Goal: Obtain resource: Obtain resource

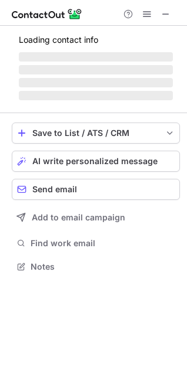
scroll to position [255, 187]
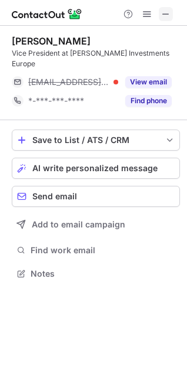
click at [163, 12] on span at bounding box center [165, 13] width 9 height 9
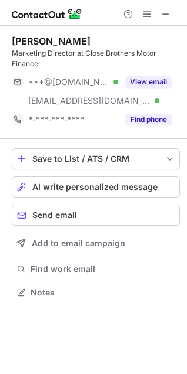
scroll to position [285, 187]
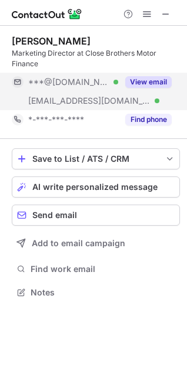
click at [146, 82] on button "View email" at bounding box center [148, 82] width 46 height 12
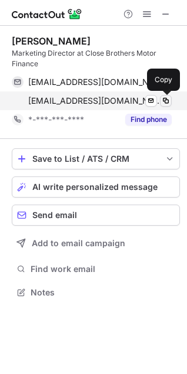
click at [165, 98] on span at bounding box center [165, 100] width 9 height 9
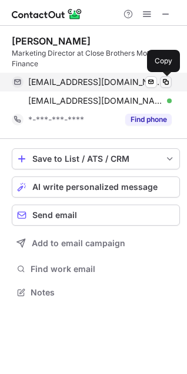
click at [163, 80] on span at bounding box center [165, 81] width 9 height 9
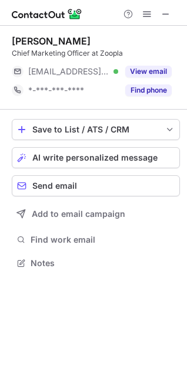
scroll to position [255, 187]
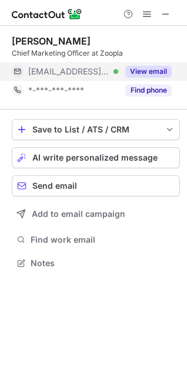
click at [157, 69] on button "View email" at bounding box center [148, 72] width 46 height 12
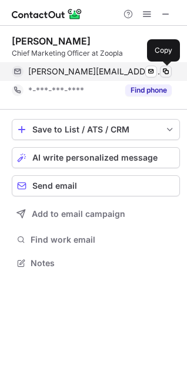
click at [165, 70] on span at bounding box center [165, 71] width 9 height 9
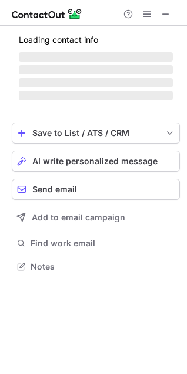
scroll to position [266, 187]
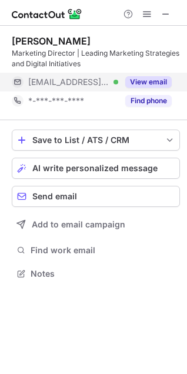
click at [145, 80] on button "View email" at bounding box center [148, 82] width 46 height 12
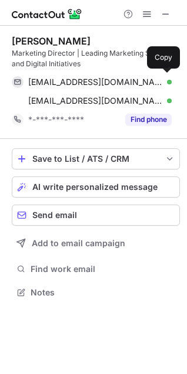
scroll to position [285, 187]
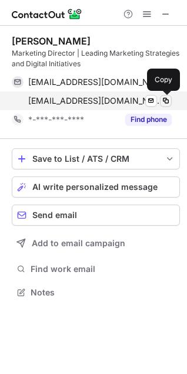
click at [163, 100] on span at bounding box center [165, 100] width 9 height 9
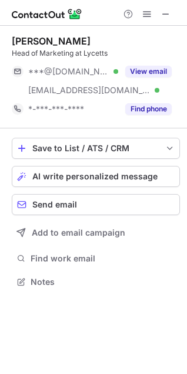
scroll to position [274, 187]
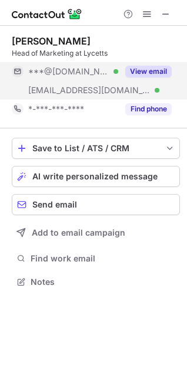
click at [152, 67] on button "View email" at bounding box center [148, 72] width 46 height 12
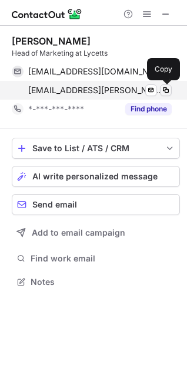
click at [167, 89] on span at bounding box center [165, 90] width 9 height 9
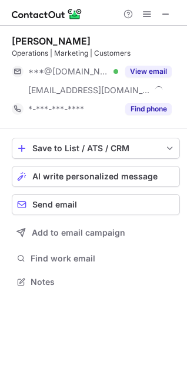
scroll to position [274, 187]
click at [167, 12] on span at bounding box center [165, 13] width 9 height 9
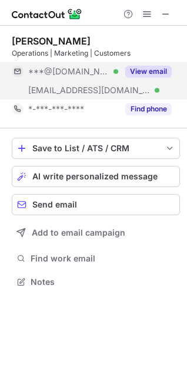
click at [157, 67] on button "View email" at bounding box center [148, 72] width 46 height 12
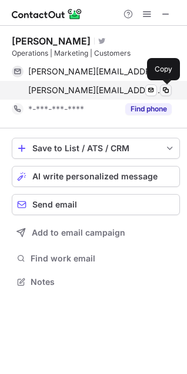
click at [170, 92] on span at bounding box center [165, 90] width 9 height 9
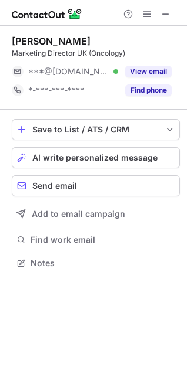
scroll to position [255, 187]
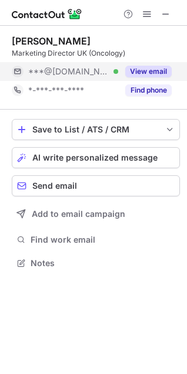
click at [154, 73] on button "View email" at bounding box center [148, 72] width 46 height 12
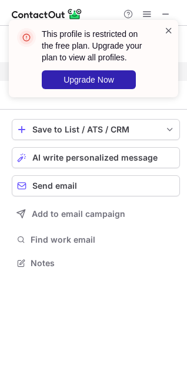
click at [167, 31] on span at bounding box center [168, 31] width 9 height 12
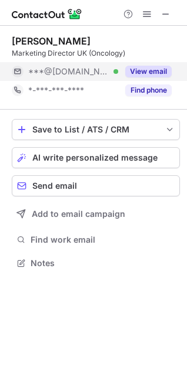
click at [141, 15] on button at bounding box center [147, 14] width 14 height 14
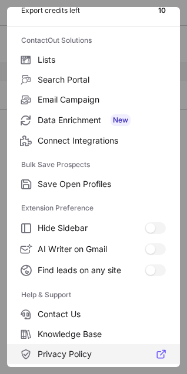
scroll to position [114, 0]
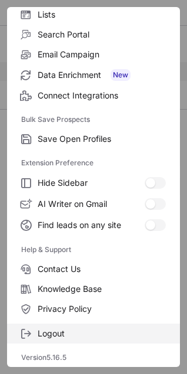
click at [73, 336] on span "Logout" at bounding box center [102, 334] width 128 height 11
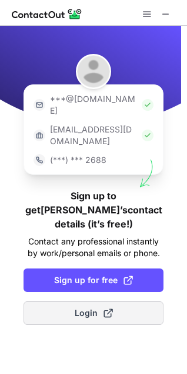
click at [72, 302] on button "Login" at bounding box center [93, 313] width 140 height 23
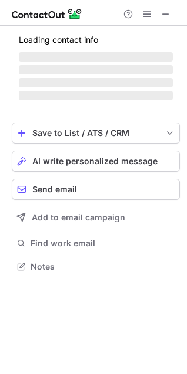
scroll to position [245, 187]
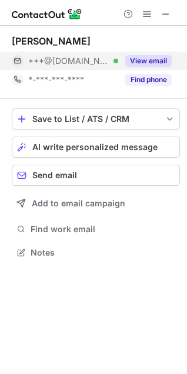
click at [148, 57] on button "View email" at bounding box center [148, 61] width 46 height 12
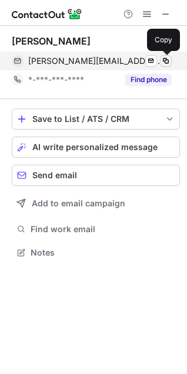
click at [164, 57] on span at bounding box center [165, 60] width 9 height 9
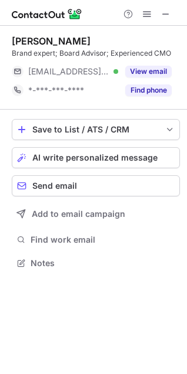
scroll to position [255, 187]
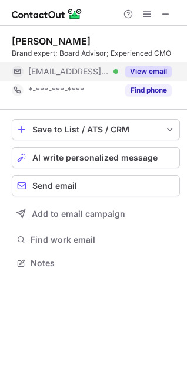
click at [147, 72] on button "View email" at bounding box center [148, 72] width 46 height 12
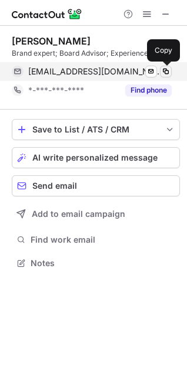
click at [170, 70] on span at bounding box center [165, 71] width 9 height 9
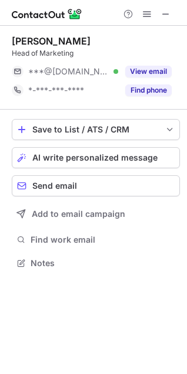
scroll to position [255, 187]
click at [165, 11] on span at bounding box center [165, 13] width 9 height 9
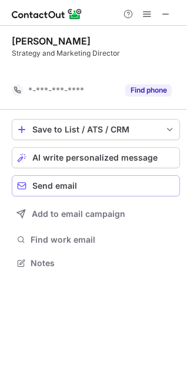
scroll to position [236, 187]
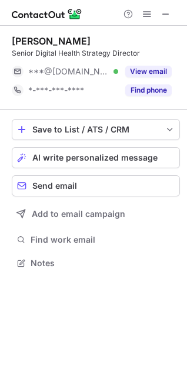
scroll to position [255, 187]
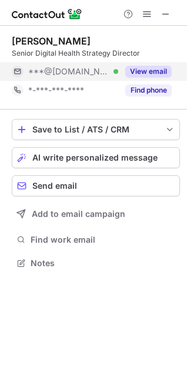
click at [136, 71] on button "View email" at bounding box center [148, 72] width 46 height 12
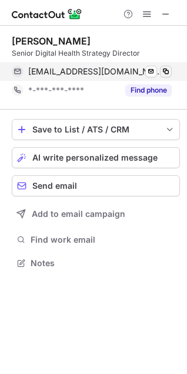
click at [166, 66] on button at bounding box center [166, 72] width 12 height 12
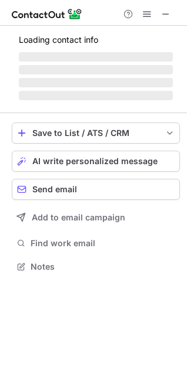
scroll to position [266, 187]
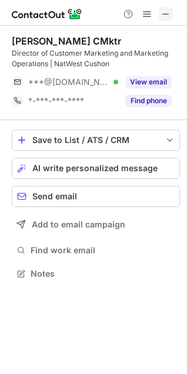
click at [164, 15] on span at bounding box center [165, 13] width 9 height 9
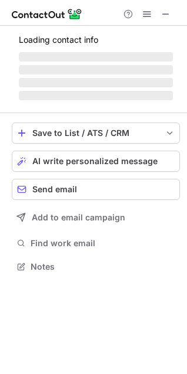
scroll to position [274, 187]
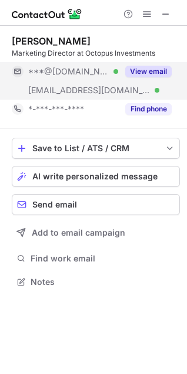
click at [143, 73] on button "View email" at bounding box center [148, 72] width 46 height 12
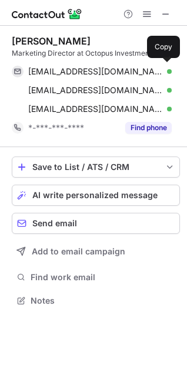
scroll to position [293, 187]
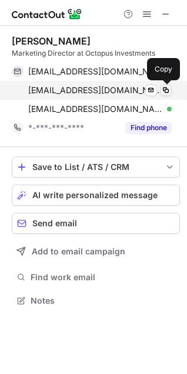
click at [168, 87] on span at bounding box center [165, 90] width 9 height 9
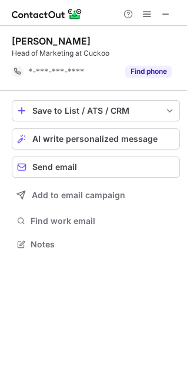
scroll to position [236, 187]
click at [163, 12] on span at bounding box center [165, 13] width 9 height 9
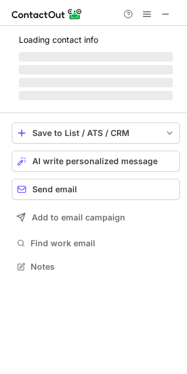
scroll to position [266, 187]
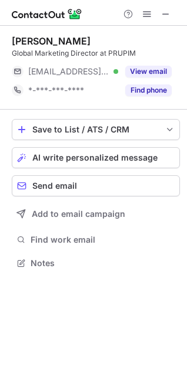
scroll to position [255, 187]
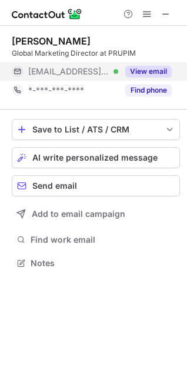
click at [143, 70] on button "View email" at bounding box center [148, 72] width 46 height 12
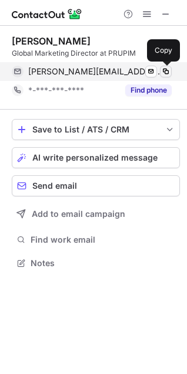
click at [167, 72] on span at bounding box center [165, 71] width 9 height 9
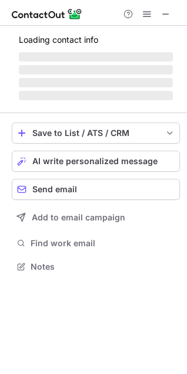
scroll to position [285, 187]
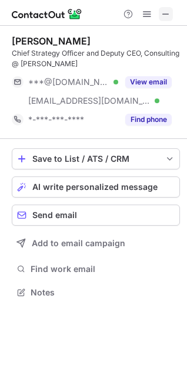
click at [160, 13] on button at bounding box center [165, 14] width 14 height 14
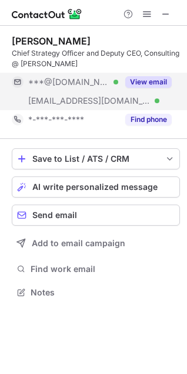
click at [154, 80] on button "View email" at bounding box center [148, 82] width 46 height 12
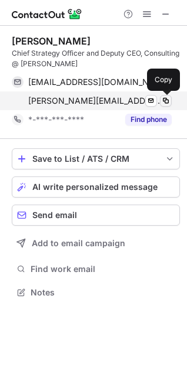
click at [169, 96] on button at bounding box center [166, 101] width 12 height 12
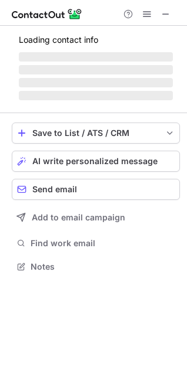
scroll to position [266, 187]
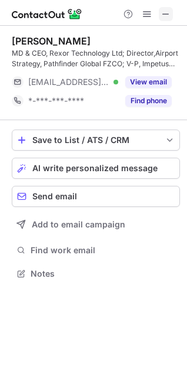
click at [161, 15] on span at bounding box center [165, 13] width 9 height 9
click at [165, 12] on span at bounding box center [165, 13] width 9 height 9
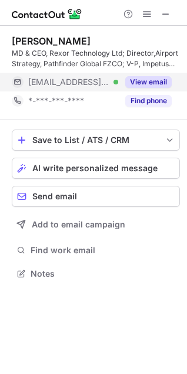
click at [137, 75] on div "View email" at bounding box center [144, 82] width 53 height 19
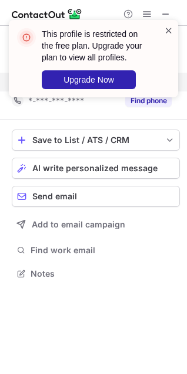
click at [168, 32] on span at bounding box center [168, 31] width 9 height 12
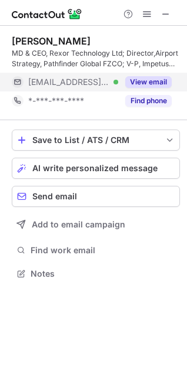
click at [145, 15] on span at bounding box center [146, 13] width 9 height 9
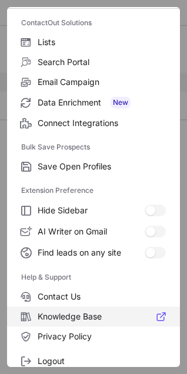
scroll to position [114, 0]
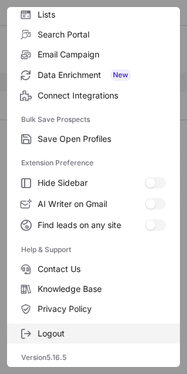
click at [66, 329] on span "Logout" at bounding box center [102, 334] width 128 height 11
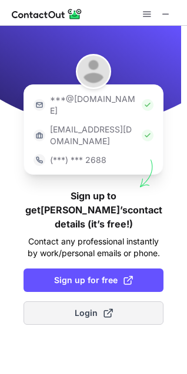
click at [74, 302] on button "Login" at bounding box center [93, 313] width 140 height 23
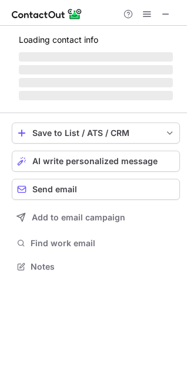
scroll to position [245, 187]
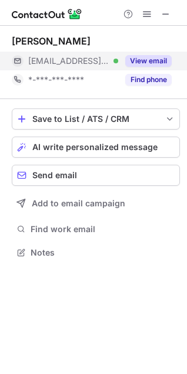
click at [158, 53] on div "View email" at bounding box center [144, 61] width 53 height 19
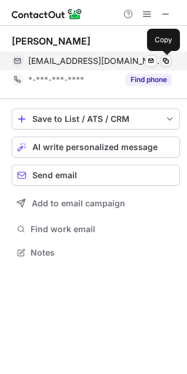
click at [163, 60] on span at bounding box center [165, 60] width 9 height 9
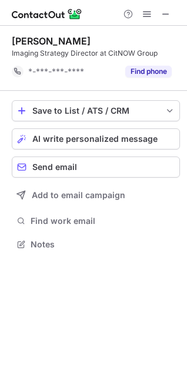
scroll to position [236, 187]
click at [163, 10] on span at bounding box center [165, 13] width 9 height 9
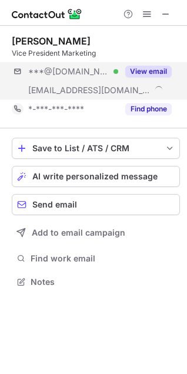
scroll to position [274, 187]
click at [157, 75] on button "View email" at bounding box center [148, 72] width 46 height 12
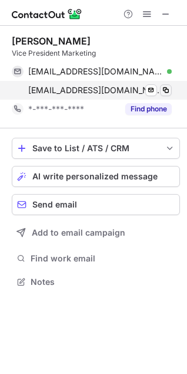
click at [167, 92] on span at bounding box center [165, 90] width 9 height 9
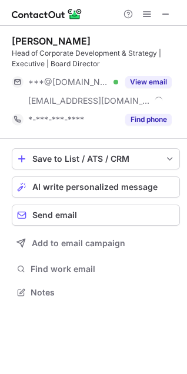
scroll to position [285, 187]
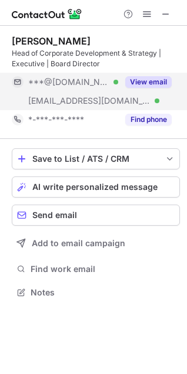
click at [152, 83] on button "View email" at bounding box center [148, 82] width 46 height 12
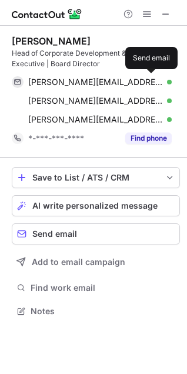
scroll to position [303, 187]
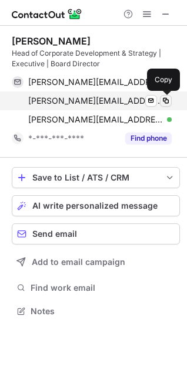
click at [169, 99] on span at bounding box center [165, 100] width 9 height 9
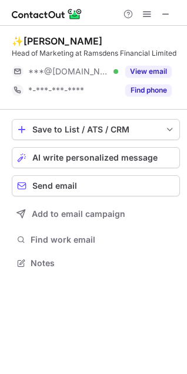
scroll to position [255, 187]
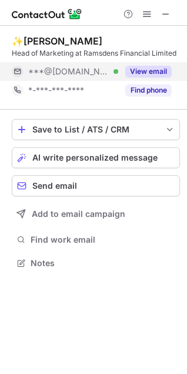
click at [146, 73] on button "View email" at bounding box center [148, 72] width 46 height 12
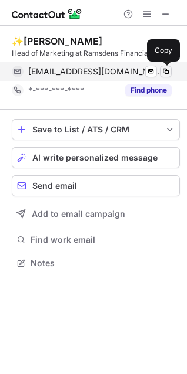
click at [168, 72] on span at bounding box center [165, 71] width 9 height 9
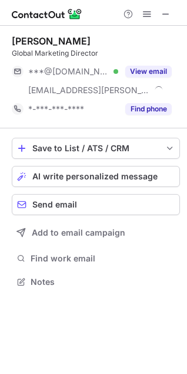
scroll to position [274, 187]
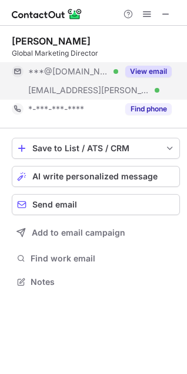
click at [149, 73] on button "View email" at bounding box center [148, 72] width 46 height 12
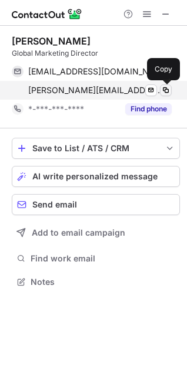
click at [163, 89] on span at bounding box center [165, 90] width 9 height 9
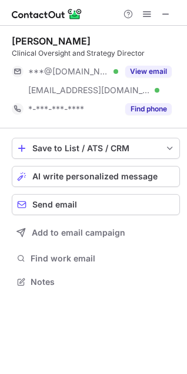
scroll to position [274, 187]
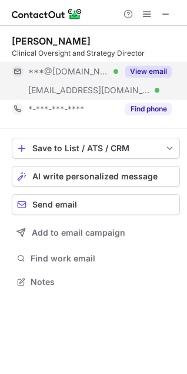
click at [155, 74] on button "View email" at bounding box center [148, 72] width 46 height 12
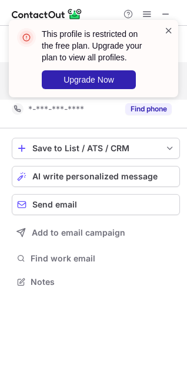
click at [168, 30] on span at bounding box center [168, 31] width 9 height 12
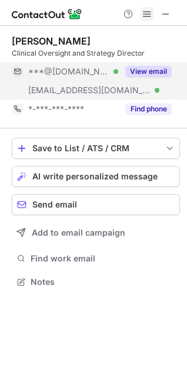
click at [146, 12] on span at bounding box center [146, 13] width 9 height 9
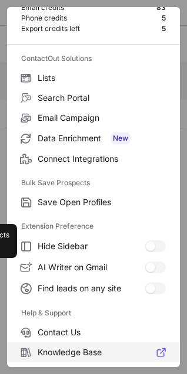
scroll to position [114, 0]
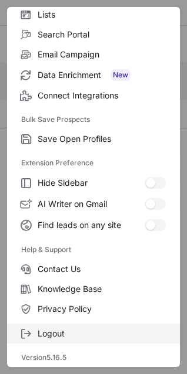
click at [69, 331] on span "Logout" at bounding box center [102, 334] width 128 height 11
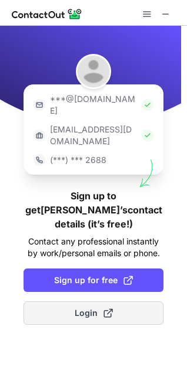
click at [78, 307] on span "Login" at bounding box center [94, 313] width 38 height 12
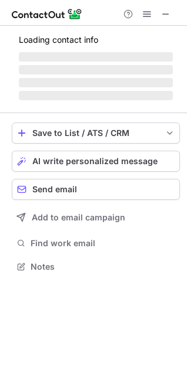
scroll to position [245, 187]
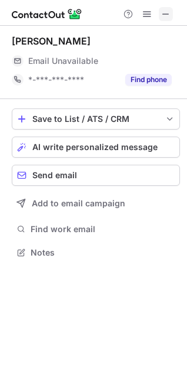
click at [160, 18] on button at bounding box center [165, 14] width 14 height 14
click at [164, 9] on span at bounding box center [165, 13] width 9 height 9
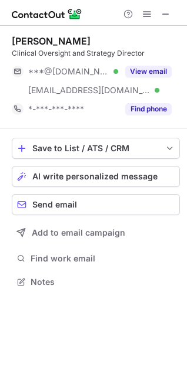
scroll to position [274, 187]
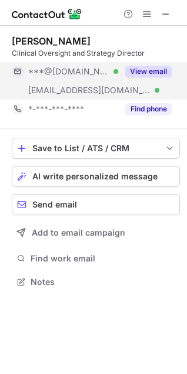
click at [149, 65] on div "View email" at bounding box center [144, 71] width 53 height 19
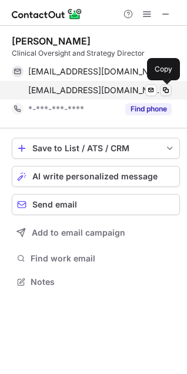
click at [166, 90] on span at bounding box center [165, 90] width 9 height 9
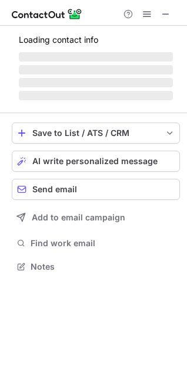
scroll to position [274, 187]
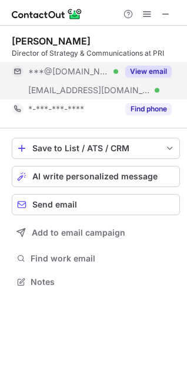
click at [148, 66] on button "View email" at bounding box center [148, 72] width 46 height 12
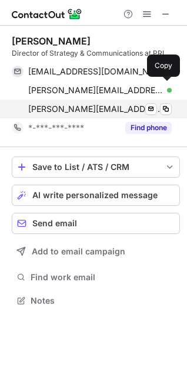
scroll to position [293, 187]
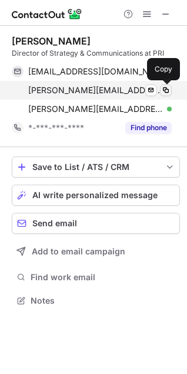
click at [165, 90] on span at bounding box center [165, 90] width 9 height 9
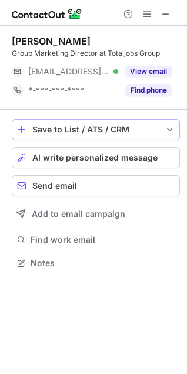
scroll to position [255, 187]
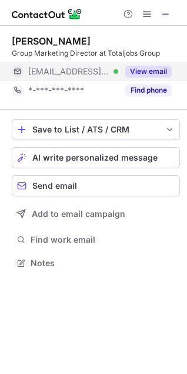
click at [160, 70] on button "View email" at bounding box center [148, 72] width 46 height 12
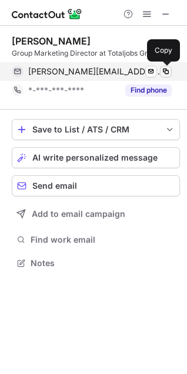
click at [166, 71] on span at bounding box center [165, 71] width 9 height 9
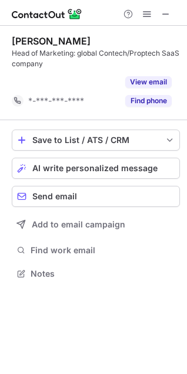
scroll to position [247, 187]
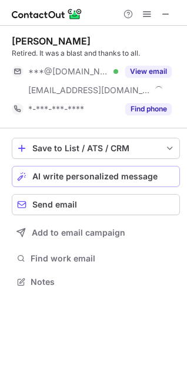
scroll to position [274, 187]
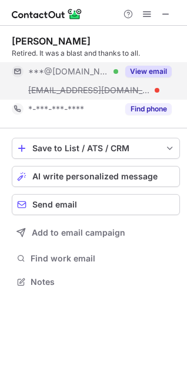
click at [150, 72] on button "View email" at bounding box center [148, 72] width 46 height 12
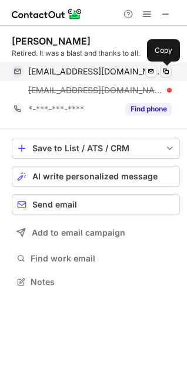
click at [170, 70] on span at bounding box center [165, 71] width 9 height 9
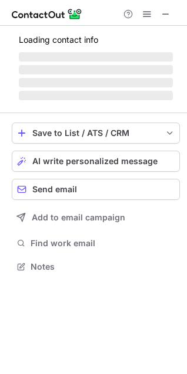
scroll to position [285, 187]
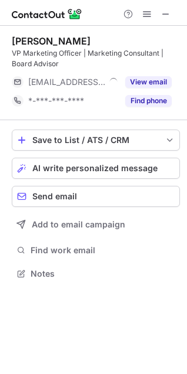
scroll to position [266, 187]
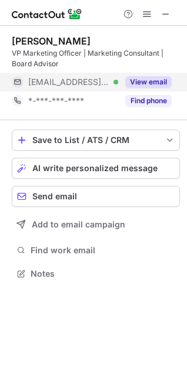
click at [156, 80] on button "View email" at bounding box center [148, 82] width 46 height 12
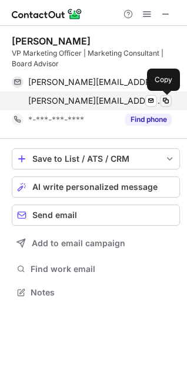
click at [164, 100] on span at bounding box center [165, 100] width 9 height 9
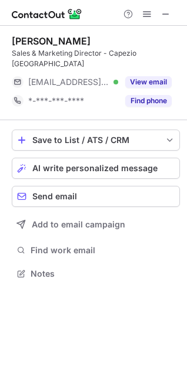
scroll to position [255, 187]
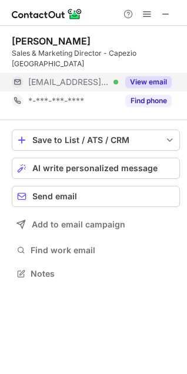
click at [144, 76] on button "View email" at bounding box center [148, 82] width 46 height 12
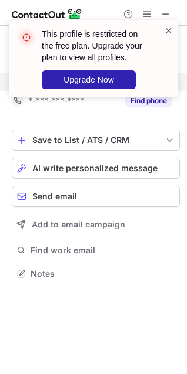
click at [166, 33] on span at bounding box center [168, 31] width 9 height 12
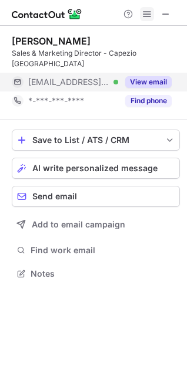
click at [145, 13] on span at bounding box center [146, 13] width 9 height 9
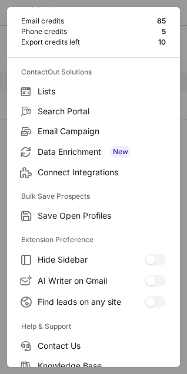
scroll to position [114, 0]
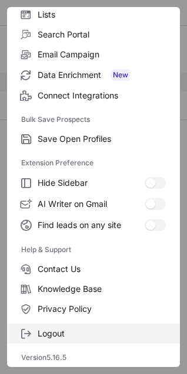
click at [72, 338] on span "Logout" at bounding box center [102, 334] width 128 height 11
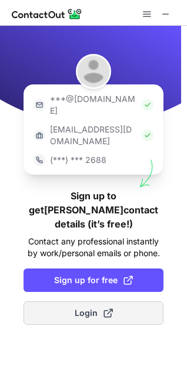
click at [69, 302] on button "Login" at bounding box center [93, 313] width 140 height 23
click at [84, 307] on span "Login" at bounding box center [94, 313] width 38 height 12
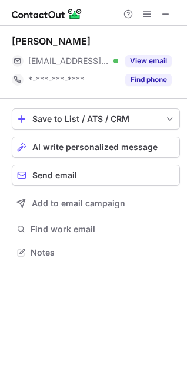
scroll to position [245, 187]
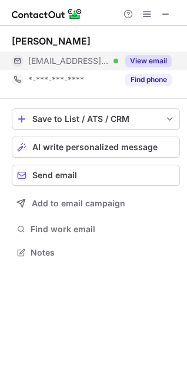
click at [144, 54] on div "View email" at bounding box center [144, 61] width 53 height 19
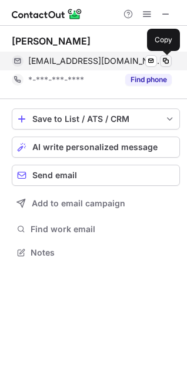
click at [170, 62] on span at bounding box center [165, 60] width 9 height 9
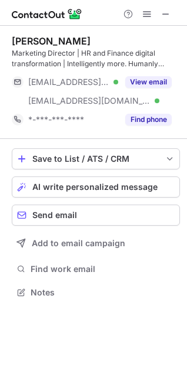
scroll to position [285, 187]
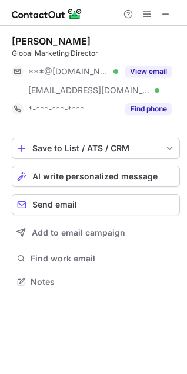
scroll to position [274, 187]
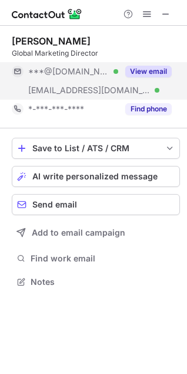
click at [153, 72] on button "View email" at bounding box center [148, 72] width 46 height 12
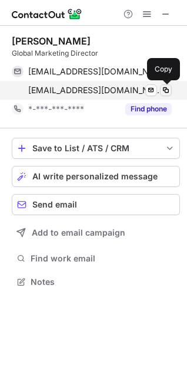
click at [165, 90] on span at bounding box center [165, 90] width 9 height 9
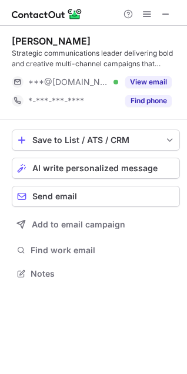
scroll to position [266, 187]
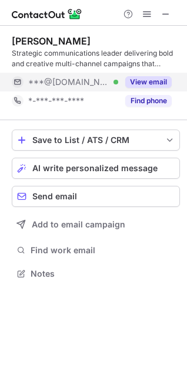
click at [147, 78] on button "View email" at bounding box center [148, 82] width 46 height 12
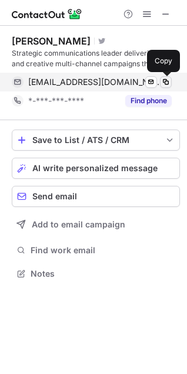
click at [164, 86] on span at bounding box center [165, 81] width 9 height 9
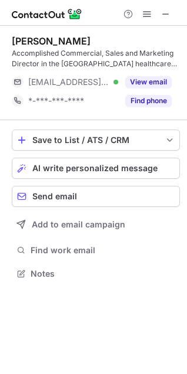
scroll to position [266, 187]
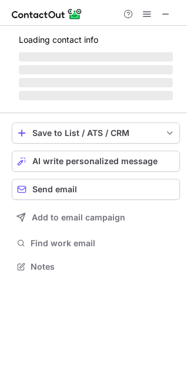
scroll to position [255, 187]
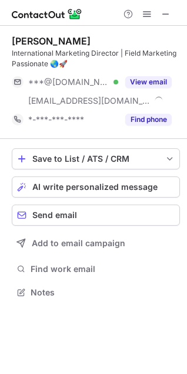
scroll to position [285, 187]
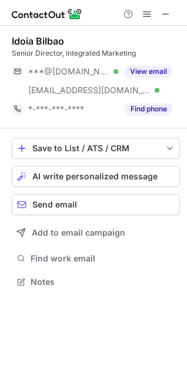
scroll to position [274, 187]
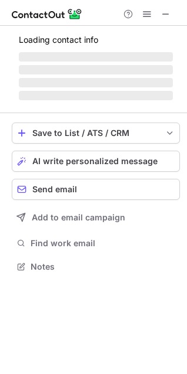
scroll to position [285, 187]
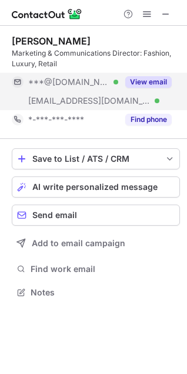
click at [153, 82] on button "View email" at bounding box center [148, 82] width 46 height 12
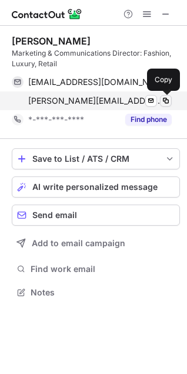
click at [165, 101] on span at bounding box center [165, 100] width 9 height 9
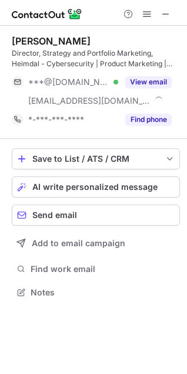
scroll to position [285, 187]
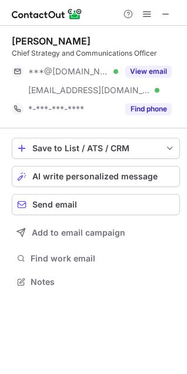
scroll to position [274, 187]
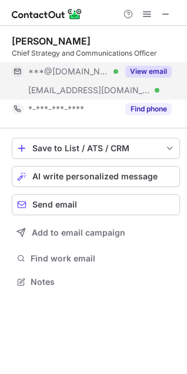
click at [152, 71] on button "View email" at bounding box center [148, 72] width 46 height 12
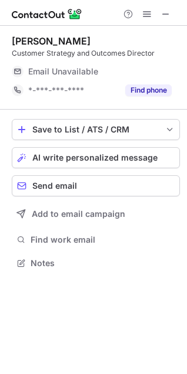
scroll to position [255, 187]
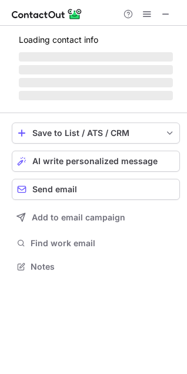
scroll to position [303, 187]
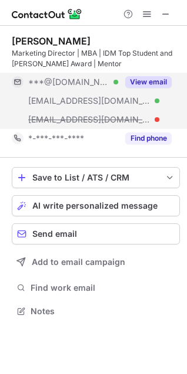
click at [140, 75] on div "View email" at bounding box center [144, 82] width 53 height 19
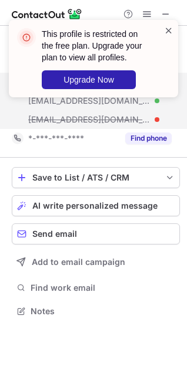
click at [168, 31] on span at bounding box center [168, 31] width 9 height 12
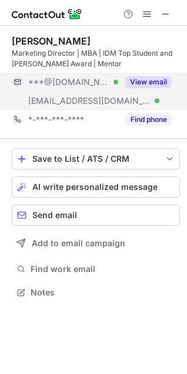
scroll to position [285, 187]
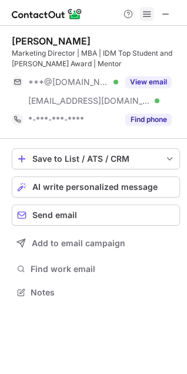
click at [144, 18] on span at bounding box center [146, 13] width 9 height 9
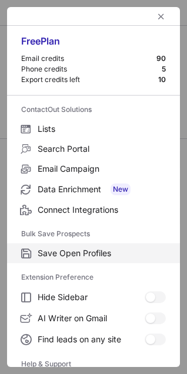
scroll to position [114, 0]
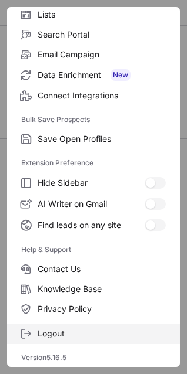
click at [77, 331] on span "Logout" at bounding box center [102, 334] width 128 height 11
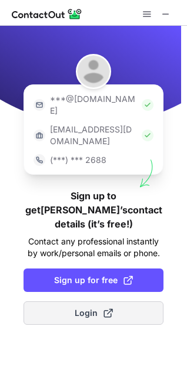
click at [72, 302] on button "Login" at bounding box center [93, 313] width 140 height 23
click at [90, 307] on span "Login" at bounding box center [94, 313] width 38 height 12
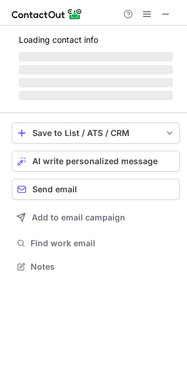
scroll to position [282, 187]
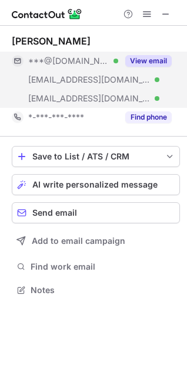
click at [154, 55] on button "View email" at bounding box center [148, 61] width 46 height 12
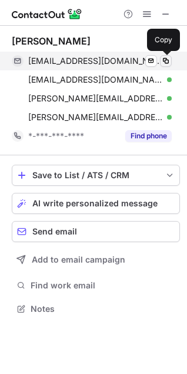
click at [163, 59] on span at bounding box center [165, 60] width 9 height 9
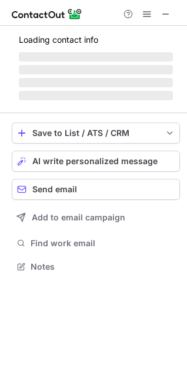
scroll to position [274, 187]
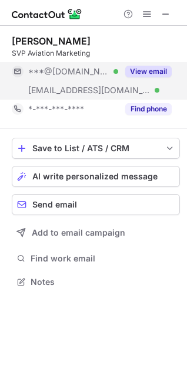
click at [147, 69] on button "View email" at bounding box center [148, 72] width 46 height 12
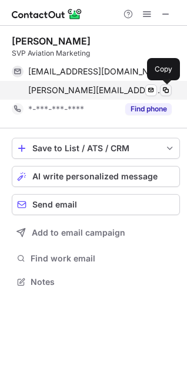
click at [164, 92] on span at bounding box center [165, 90] width 9 height 9
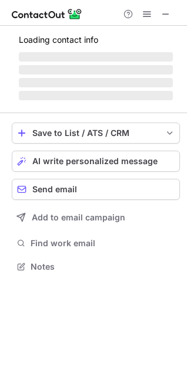
scroll to position [266, 187]
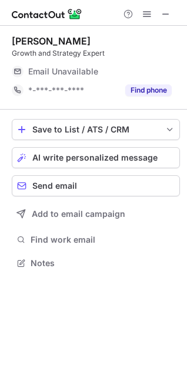
scroll to position [255, 187]
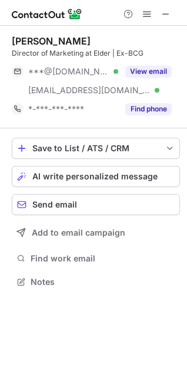
scroll to position [274, 187]
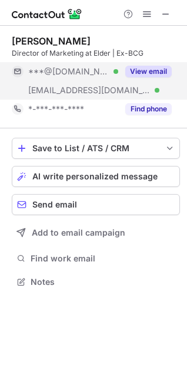
click at [160, 72] on button "View email" at bounding box center [148, 72] width 46 height 12
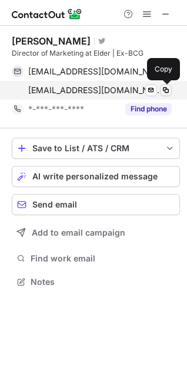
click at [167, 90] on span at bounding box center [165, 90] width 9 height 9
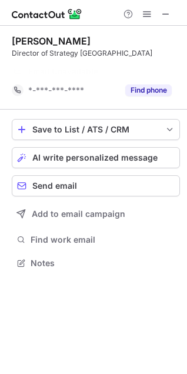
scroll to position [247, 187]
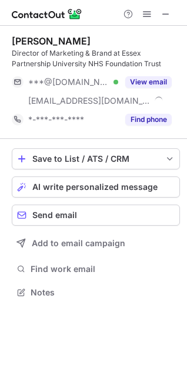
scroll to position [285, 187]
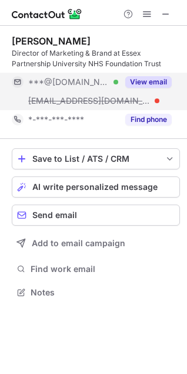
click at [159, 77] on button "View email" at bounding box center [148, 82] width 46 height 12
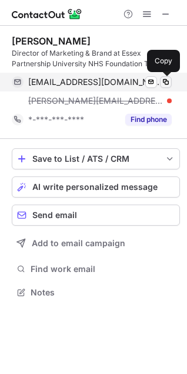
click at [163, 79] on span at bounding box center [165, 81] width 9 height 9
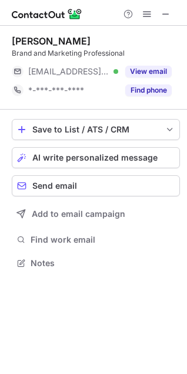
scroll to position [255, 187]
